Goal: Task Accomplishment & Management: Manage account settings

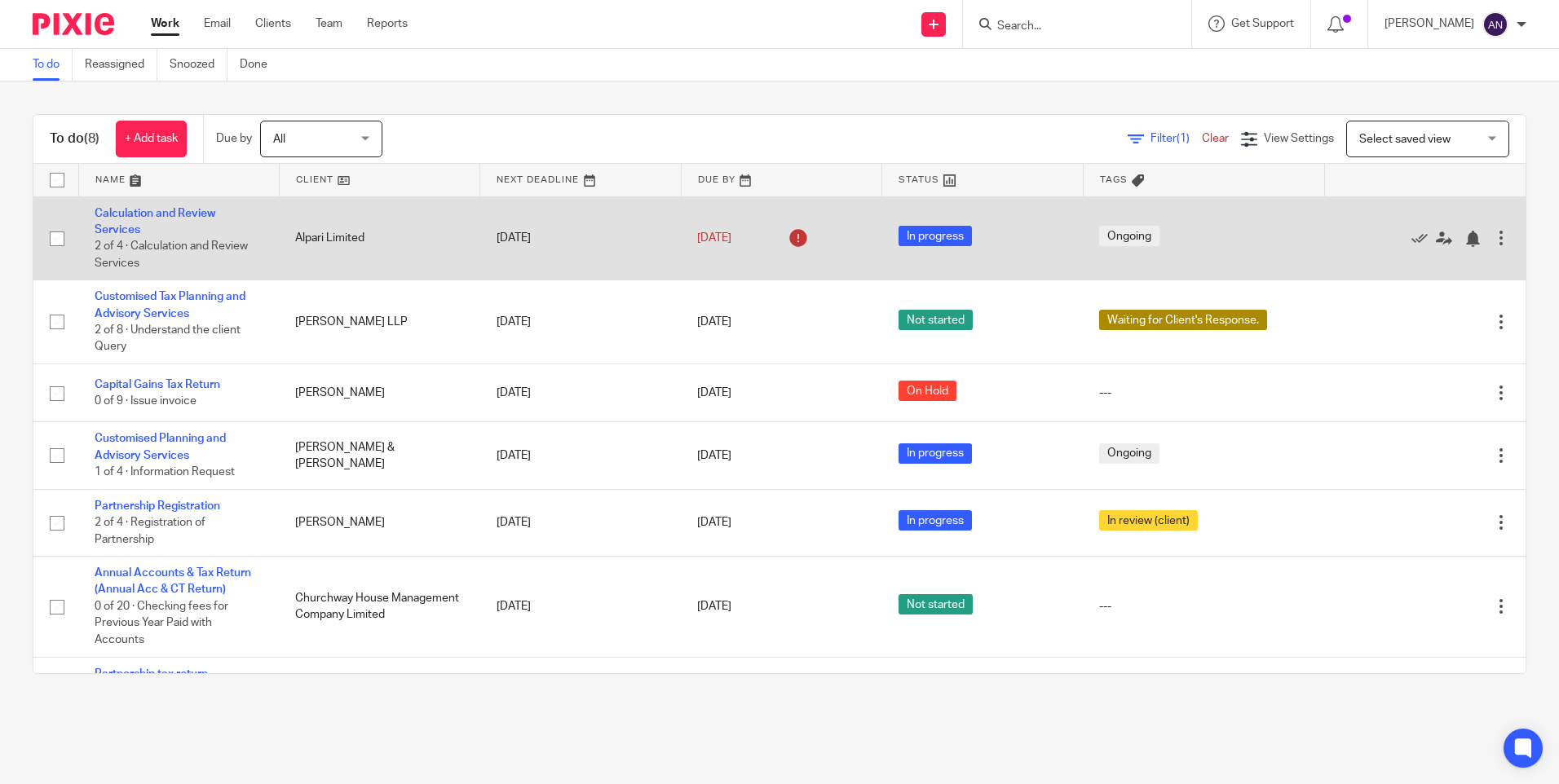
click at [179, 206] on td "Calculation and Review Services 2 of 4 · Calculation and Review Services" at bounding box center [179, 238] width 201 height 84
click at [179, 211] on link "Calculation and Review Services" at bounding box center [155, 221] width 120 height 27
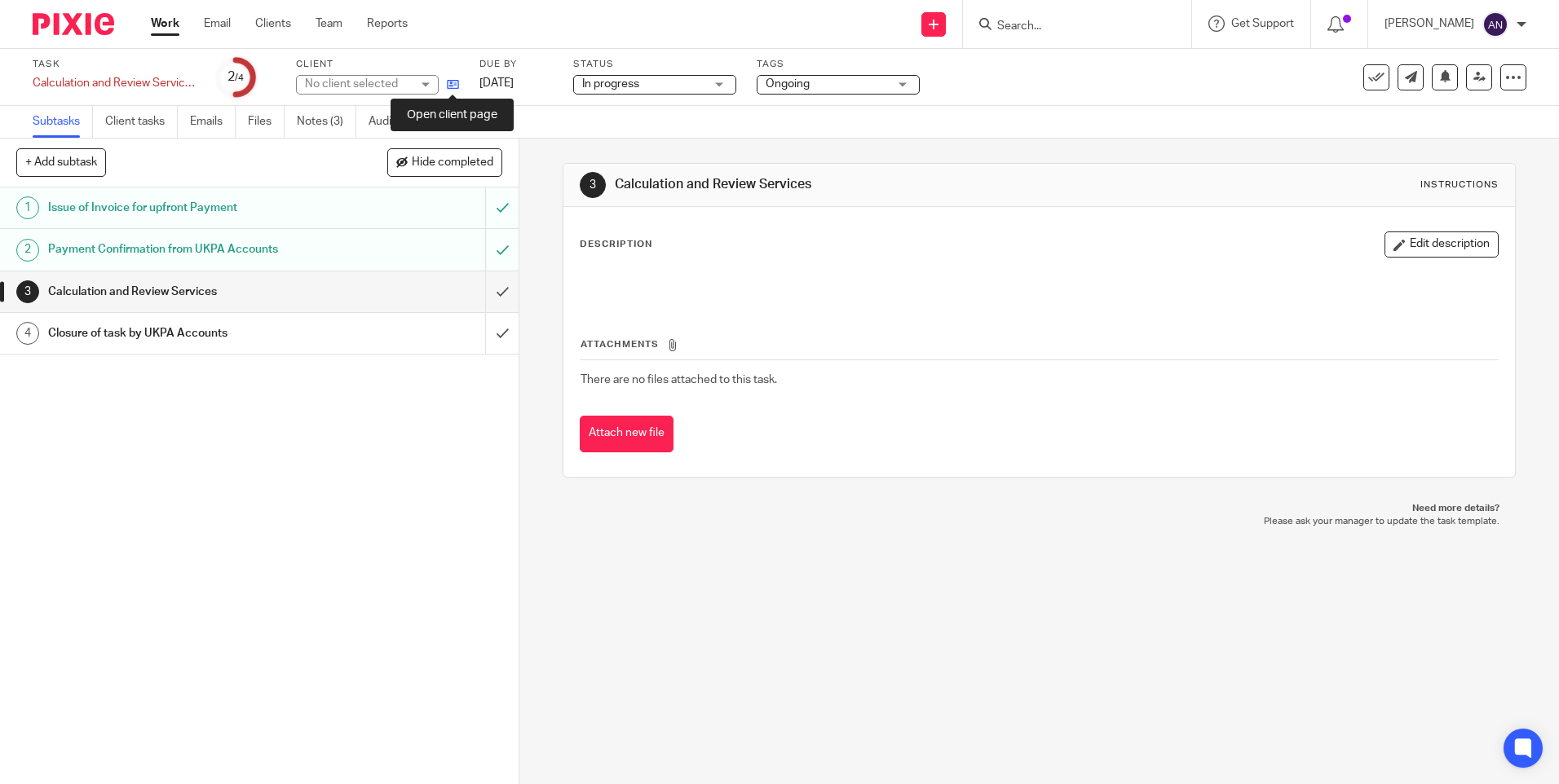
click at [455, 81] on icon at bounding box center [453, 85] width 12 height 12
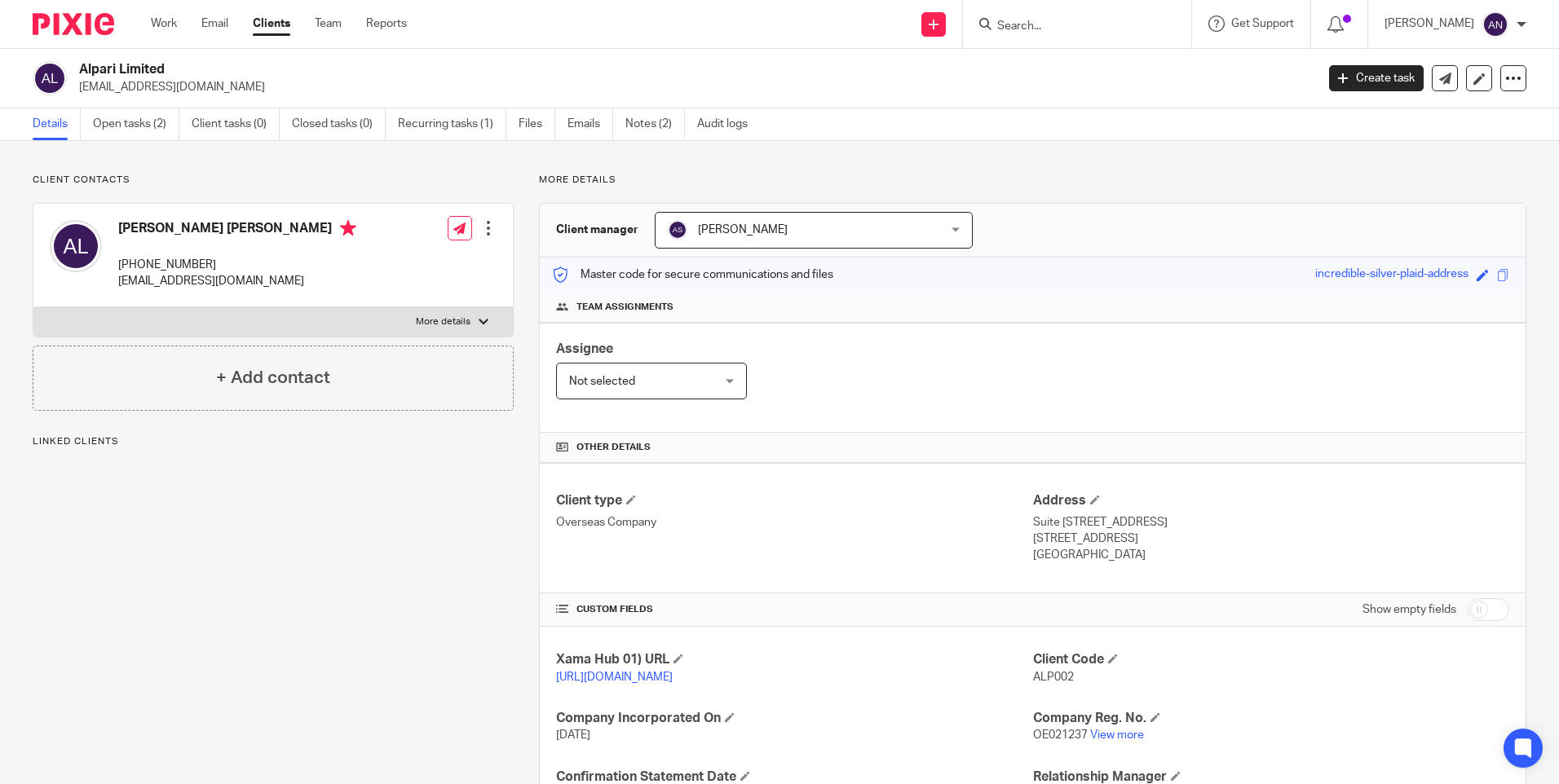
scroll to position [151, 0]
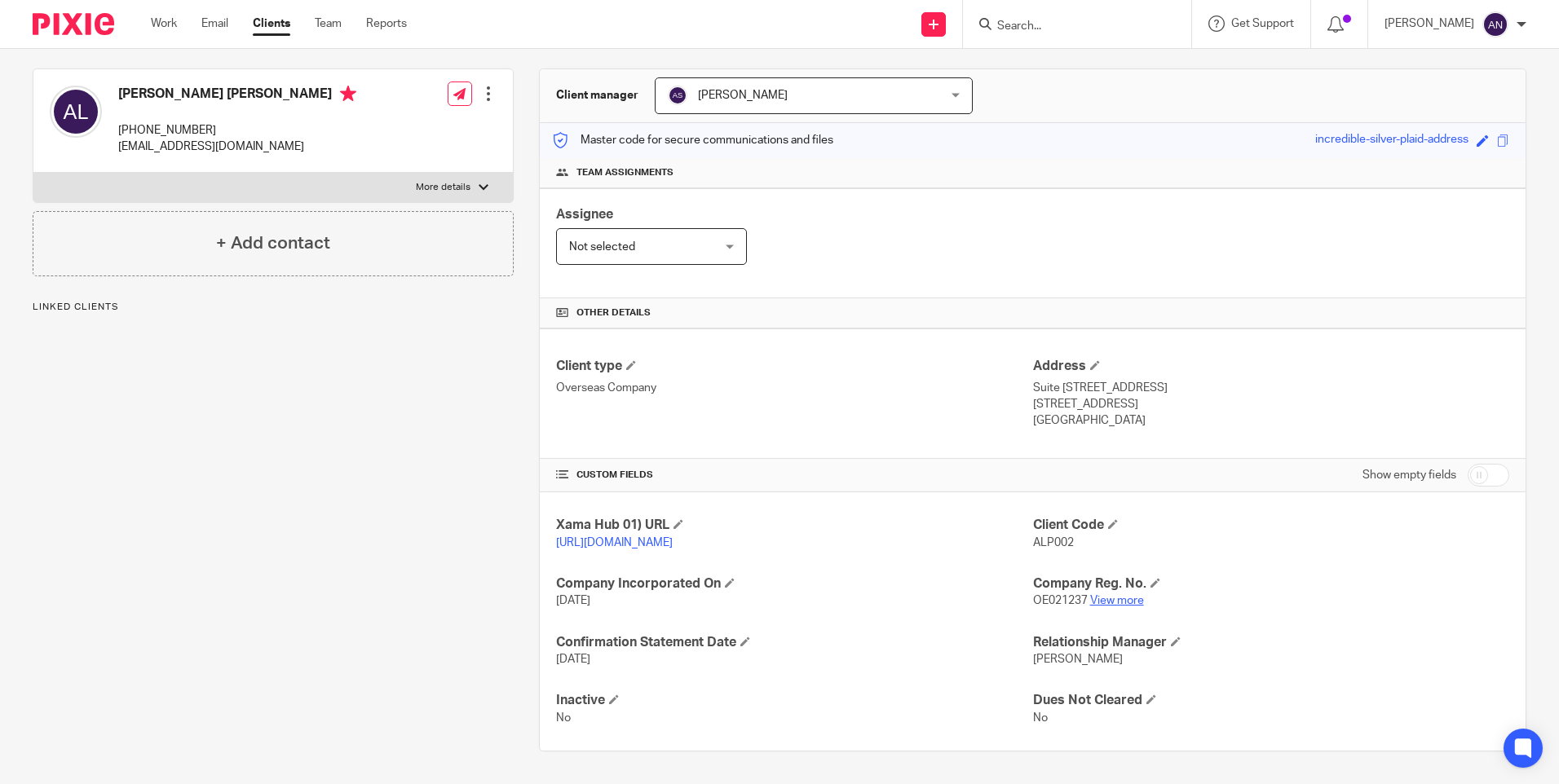
click at [1108, 597] on link "View more" at bounding box center [1117, 600] width 54 height 11
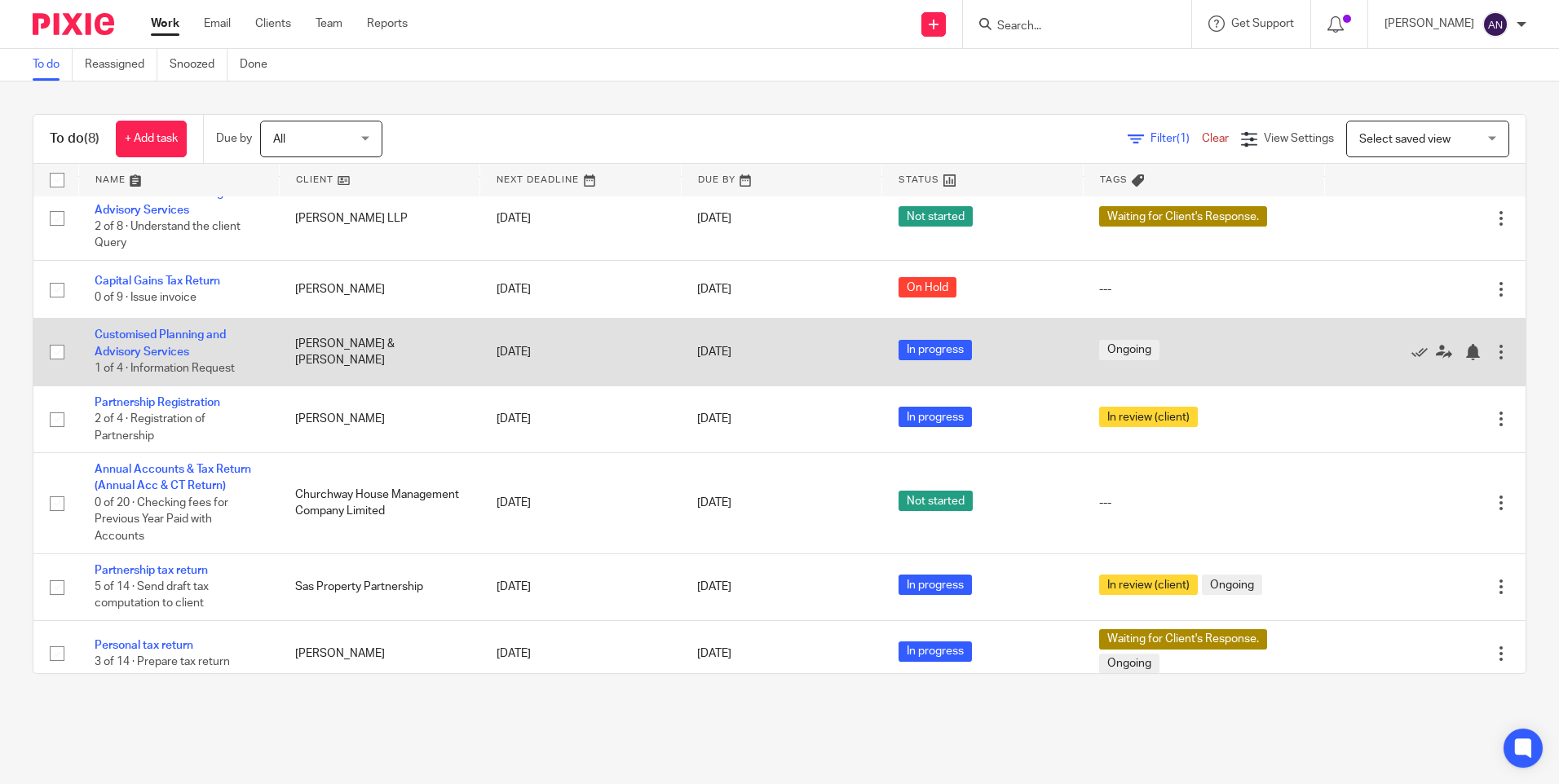
scroll to position [117, 0]
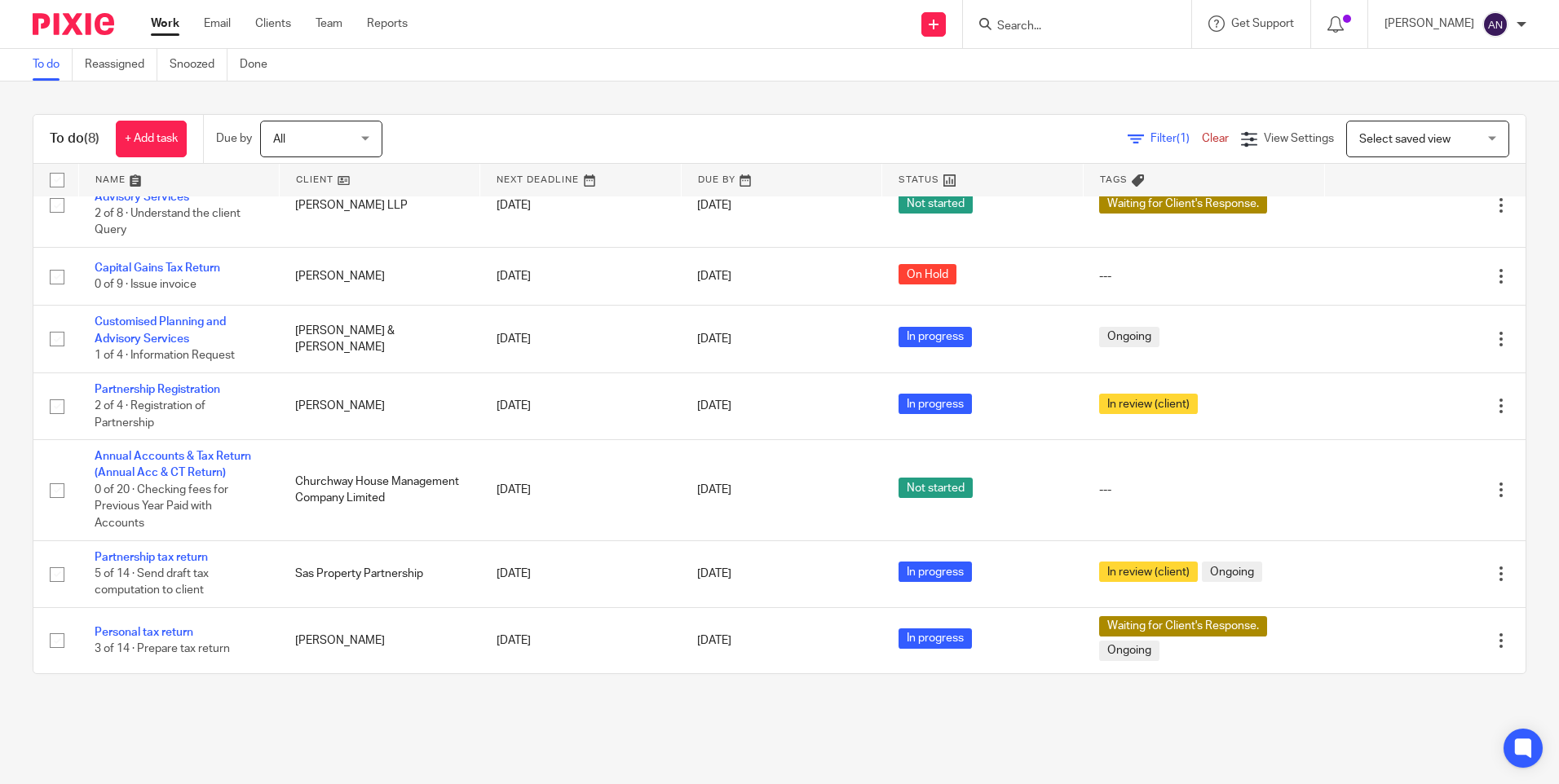
click at [415, 681] on div "To do (8) + Add task Due by All All Today Tomorrow This week Next week This mon…" at bounding box center [779, 393] width 1559 height 625
